Goal: Task Accomplishment & Management: Use online tool/utility

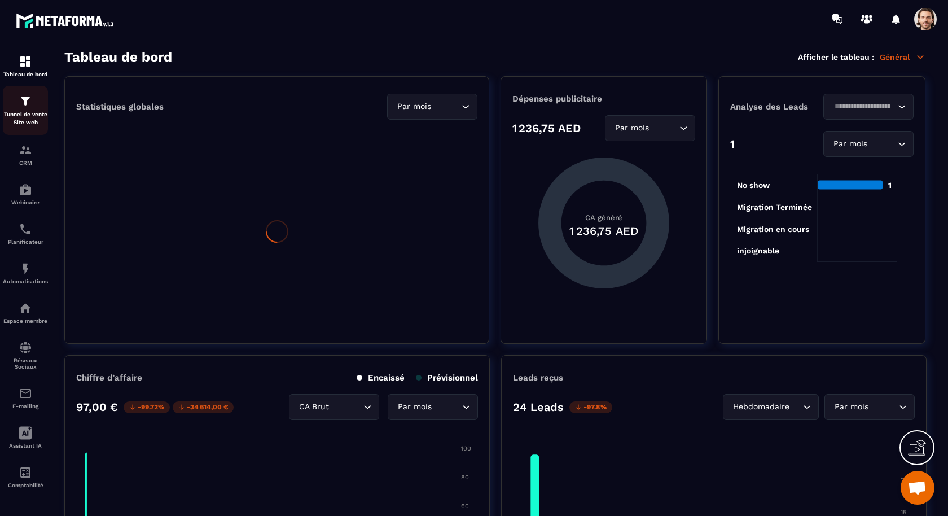
click at [25, 117] on p "Tunnel de vente Site web" at bounding box center [25, 119] width 45 height 16
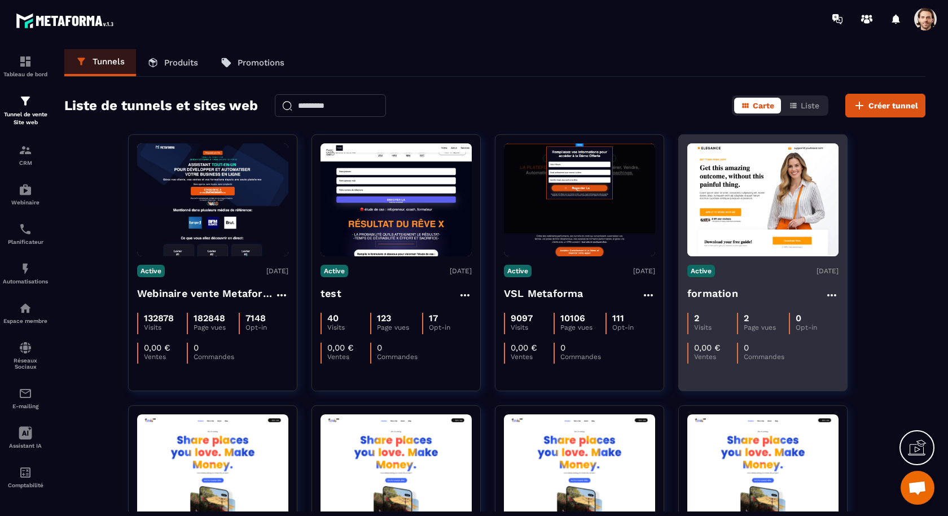
click at [698, 291] on h4 "formation" at bounding box center [712, 294] width 51 height 16
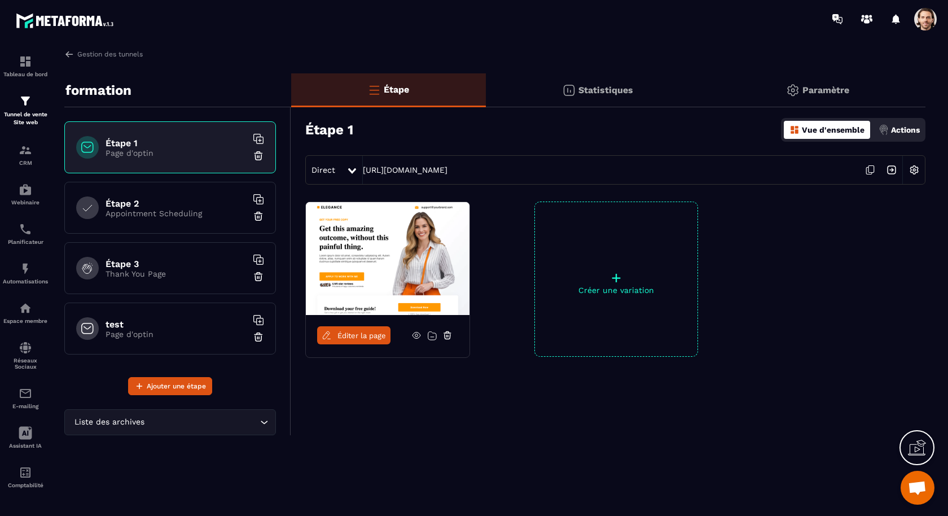
click at [367, 334] on span "Éditer la page" at bounding box center [361, 335] width 49 height 8
